Goal: Entertainment & Leisure: Consume media (video, audio)

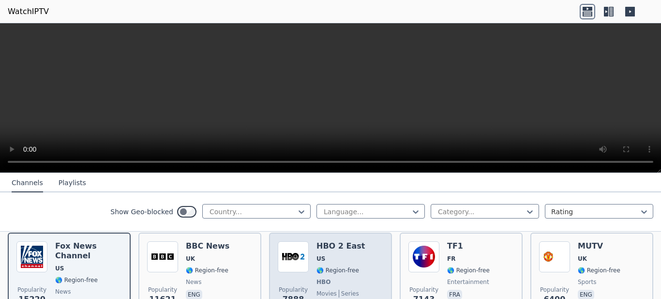
scroll to position [97, 0]
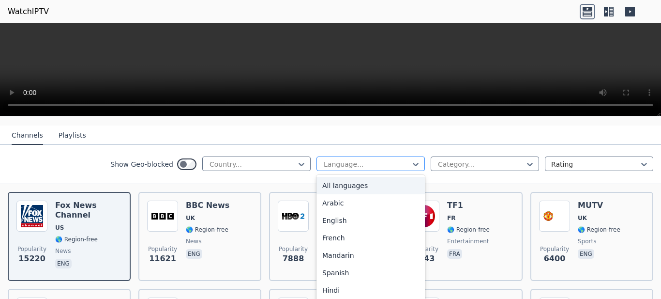
click at [366, 159] on div at bounding box center [367, 164] width 88 height 10
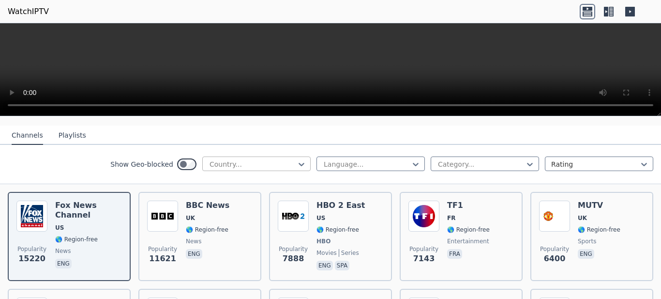
click at [271, 159] on div at bounding box center [253, 164] width 88 height 10
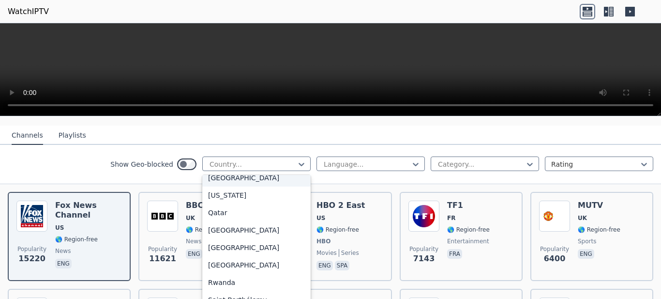
scroll to position [2661, 0]
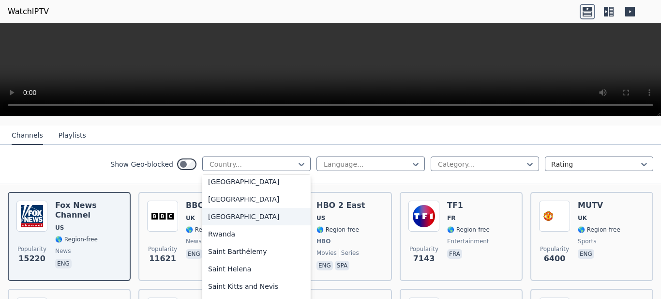
click at [214, 209] on div "[GEOGRAPHIC_DATA]" at bounding box center [256, 216] width 108 height 17
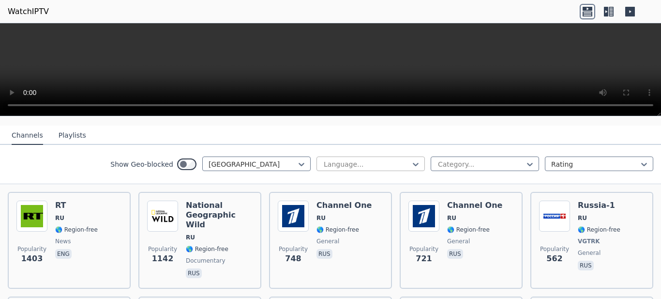
click at [400, 159] on div at bounding box center [367, 164] width 88 height 10
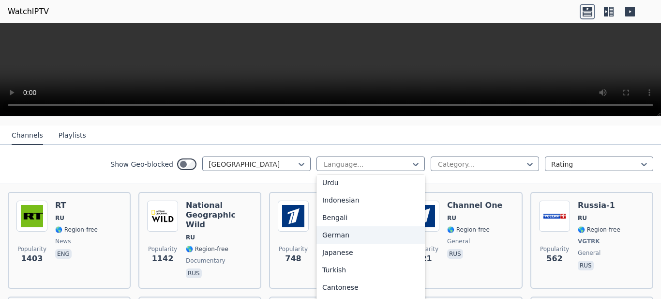
scroll to position [114, 0]
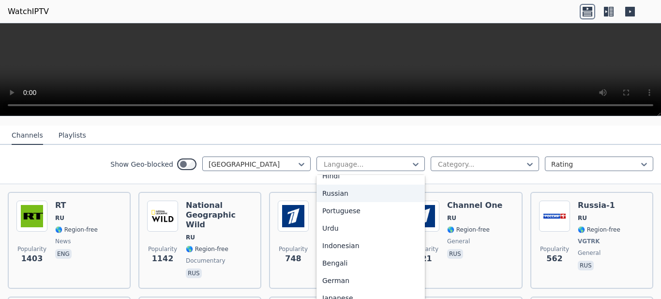
click at [331, 184] on div "Russian" at bounding box center [370, 192] width 108 height 17
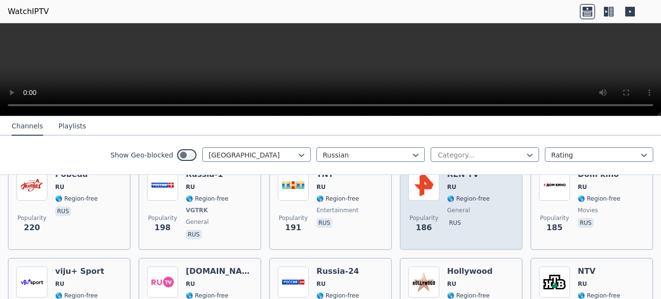
scroll to position [387, 0]
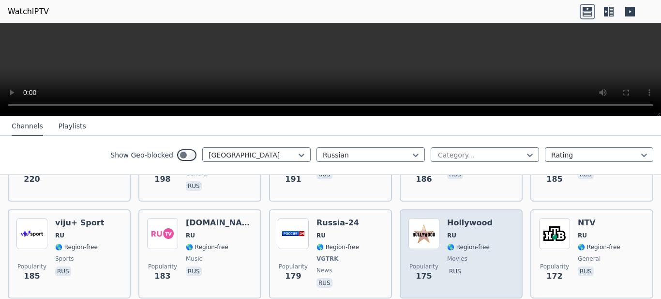
click at [473, 218] on h6 "Hollywood" at bounding box center [469, 223] width 45 height 10
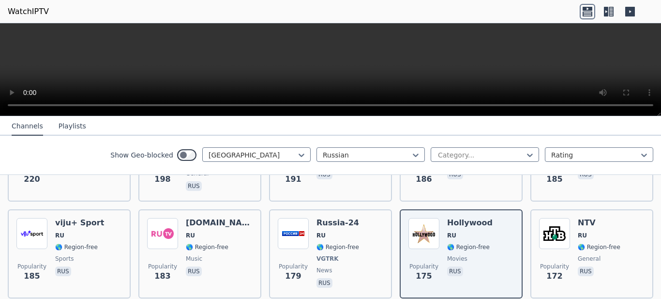
click at [59, 125] on button "Playlists" at bounding box center [73, 126] width 28 height 18
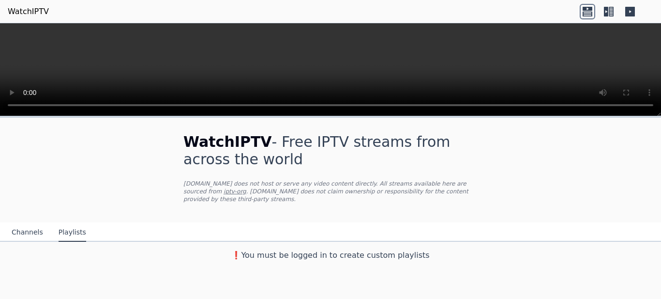
scroll to position [0, 0]
click at [21, 226] on button "Channels" at bounding box center [27, 232] width 31 height 18
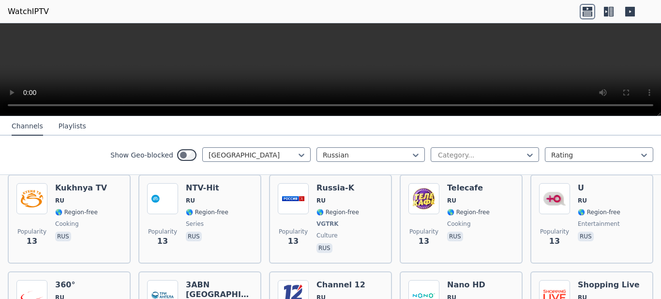
scroll to position [3338, 0]
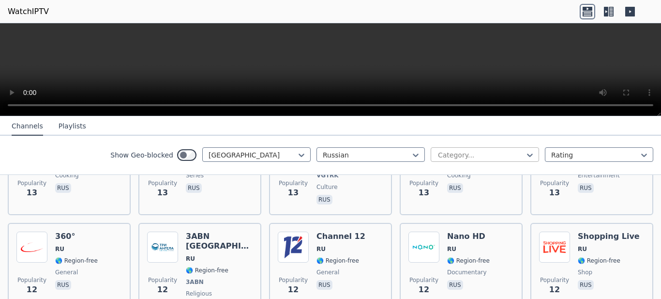
click at [506, 155] on div at bounding box center [481, 155] width 88 height 10
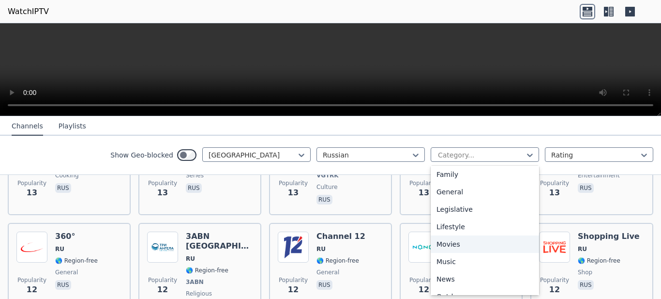
scroll to position [242, 0]
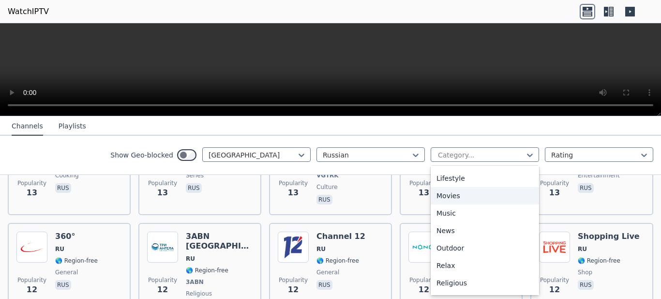
click at [440, 193] on div "Movies" at bounding box center [485, 195] width 108 height 17
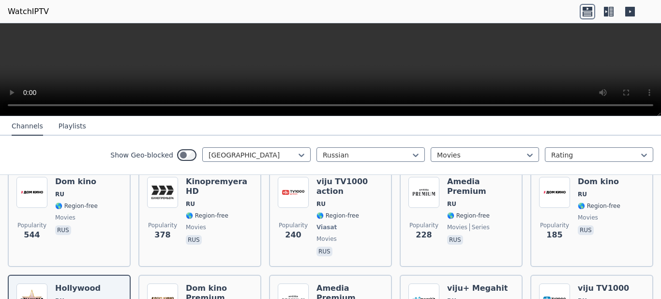
scroll to position [145, 0]
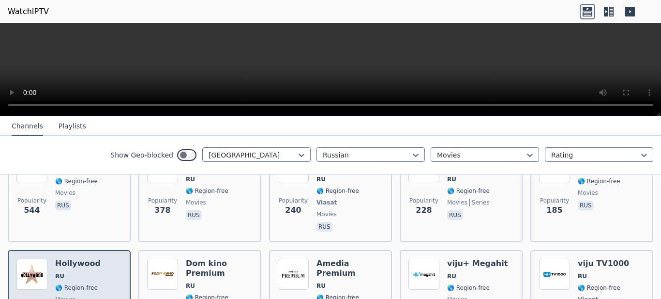
click at [85, 272] on span "RU" at bounding box center [77, 276] width 45 height 8
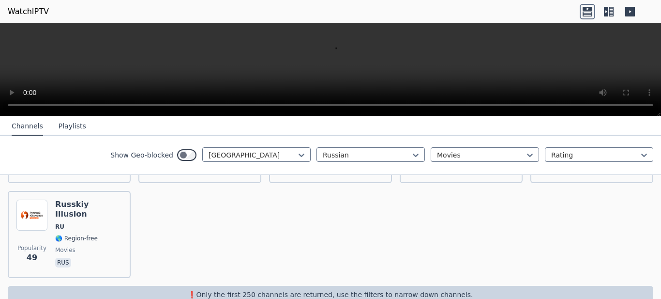
scroll to position [623, 0]
